Goal: Task Accomplishment & Management: Use online tool/utility

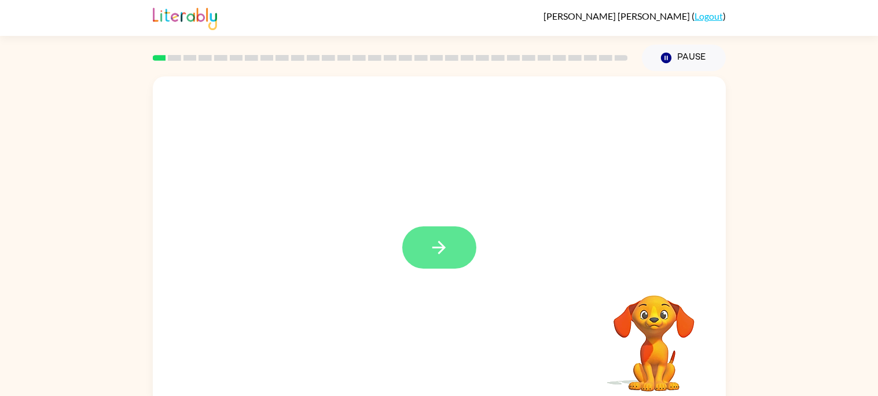
click at [423, 248] on button "button" at bounding box center [439, 247] width 74 height 42
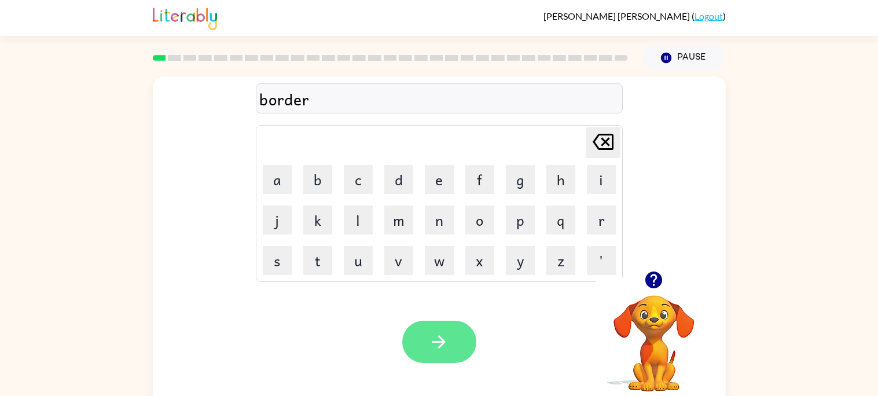
click at [448, 340] on icon "button" at bounding box center [439, 342] width 20 height 20
click at [443, 332] on icon "button" at bounding box center [439, 342] width 20 height 20
click at [427, 360] on button "button" at bounding box center [439, 342] width 74 height 42
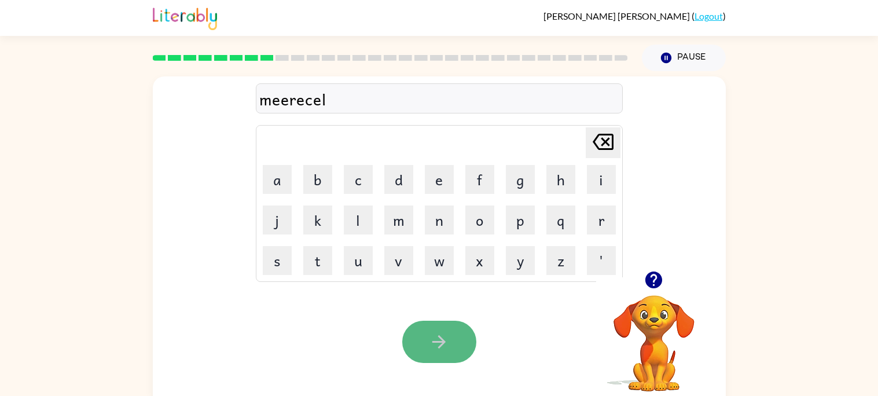
click at [439, 345] on icon "button" at bounding box center [439, 342] width 20 height 20
click at [288, 107] on div "midmorning" at bounding box center [439, 99] width 360 height 24
click at [421, 329] on button "button" at bounding box center [439, 342] width 74 height 42
click at [445, 332] on icon "button" at bounding box center [439, 342] width 20 height 20
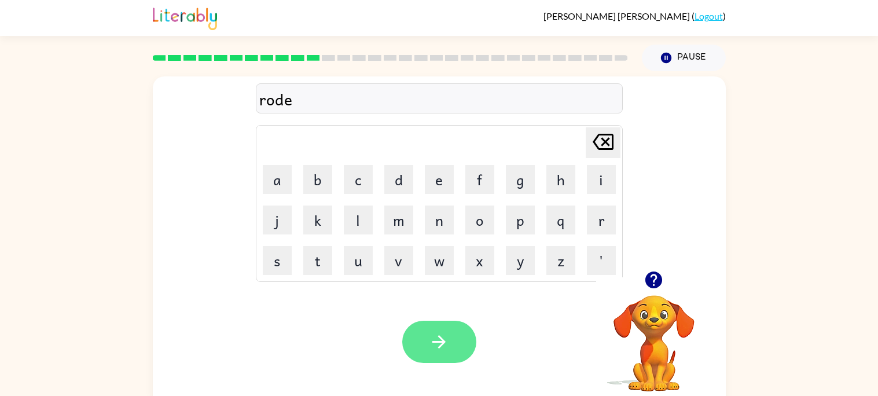
click at [449, 347] on icon "button" at bounding box center [439, 342] width 20 height 20
click at [464, 357] on button "button" at bounding box center [439, 342] width 74 height 42
click at [452, 361] on button "button" at bounding box center [439, 342] width 74 height 42
click at [448, 339] on icon "button" at bounding box center [439, 342] width 20 height 20
click at [455, 353] on button "button" at bounding box center [439, 342] width 74 height 42
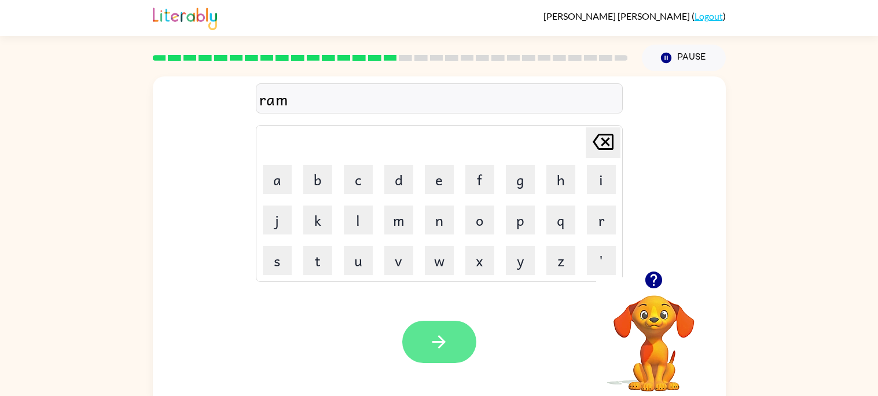
click at [434, 351] on icon "button" at bounding box center [439, 342] width 20 height 20
click at [432, 345] on icon "button" at bounding box center [439, 342] width 20 height 20
click at [431, 335] on icon "button" at bounding box center [439, 342] width 20 height 20
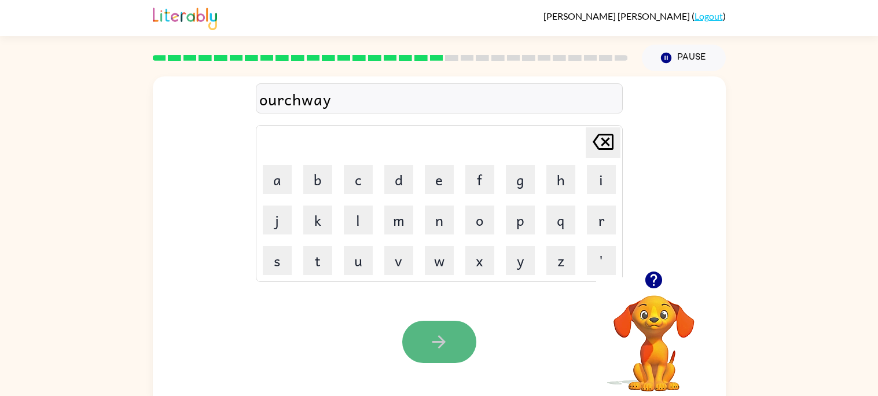
click at [474, 340] on button "button" at bounding box center [439, 342] width 74 height 42
click at [452, 336] on button "button" at bounding box center [439, 342] width 74 height 42
click at [424, 358] on button "button" at bounding box center [439, 342] width 74 height 42
click at [443, 342] on icon "button" at bounding box center [438, 341] width 13 height 13
click at [437, 357] on button "button" at bounding box center [439, 342] width 74 height 42
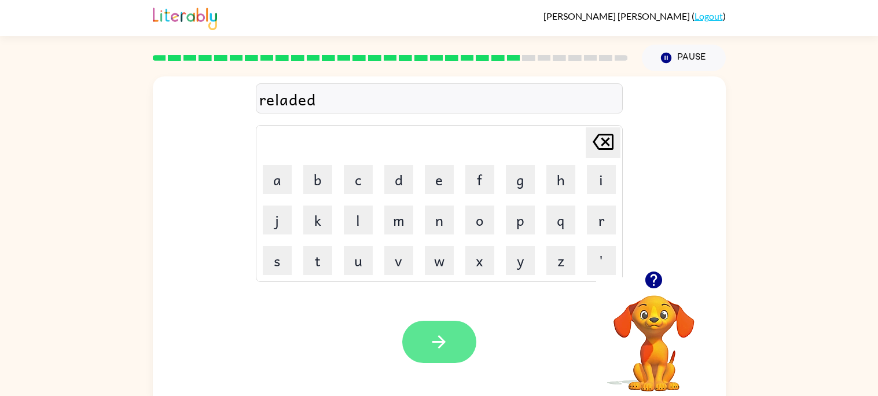
click at [466, 346] on button "button" at bounding box center [439, 342] width 74 height 42
click at [448, 354] on button "button" at bounding box center [439, 342] width 74 height 42
click at [469, 359] on div at bounding box center [439, 342] width 74 height 42
click at [433, 331] on button "button" at bounding box center [439, 342] width 74 height 42
click at [423, 341] on button "button" at bounding box center [439, 342] width 74 height 42
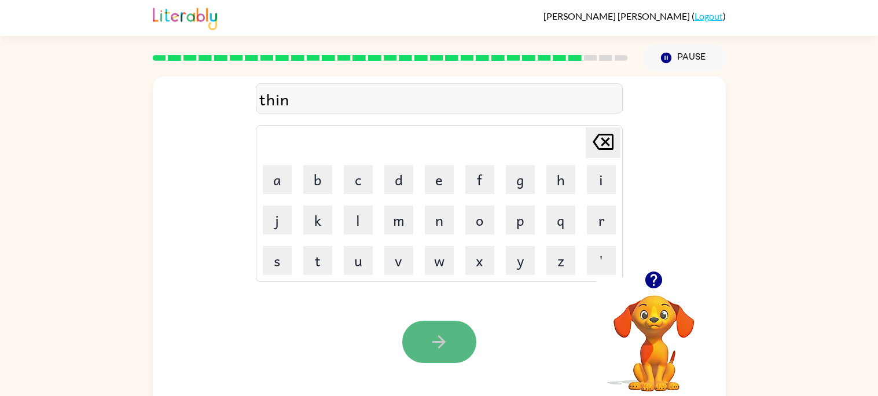
click at [452, 349] on button "button" at bounding box center [439, 342] width 74 height 42
click at [417, 331] on button "button" at bounding box center [439, 342] width 74 height 42
click at [431, 345] on icon "button" at bounding box center [439, 342] width 20 height 20
